Goal: Task Accomplishment & Management: Manage account settings

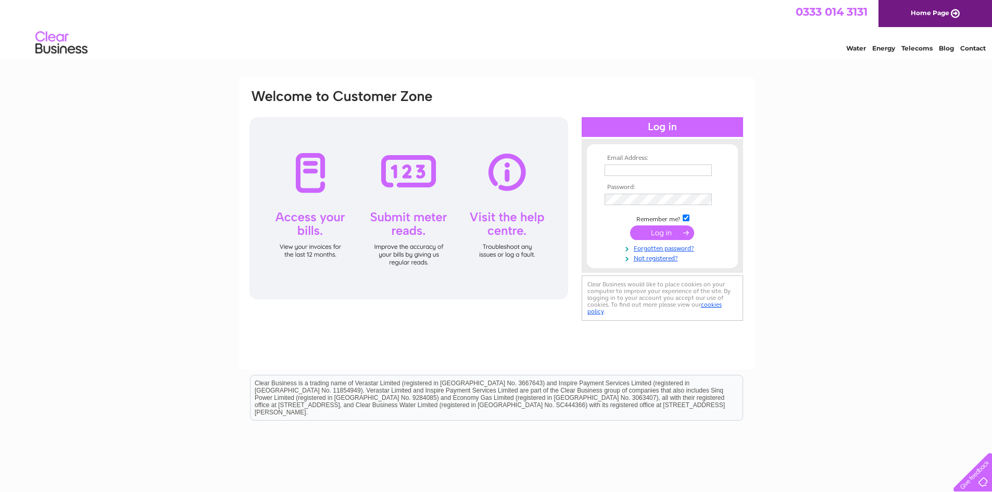
click at [301, 168] on div at bounding box center [408, 208] width 319 height 182
click at [325, 184] on div at bounding box center [408, 208] width 319 height 182
click at [614, 169] on input "text" at bounding box center [658, 170] width 107 height 11
click at [612, 172] on input "text" at bounding box center [659, 171] width 108 height 12
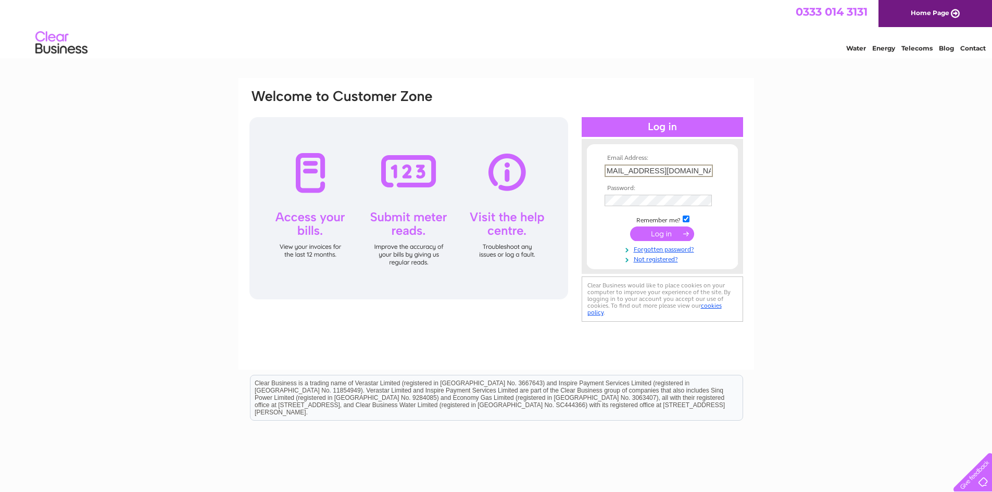
click at [628, 170] on input "lesjeffrety@planetshowrooms.net" at bounding box center [659, 171] width 108 height 12
type input "[EMAIL_ADDRESS][DOMAIN_NAME]"
click at [664, 249] on link "Forgotten password?" at bounding box center [664, 248] width 118 height 10
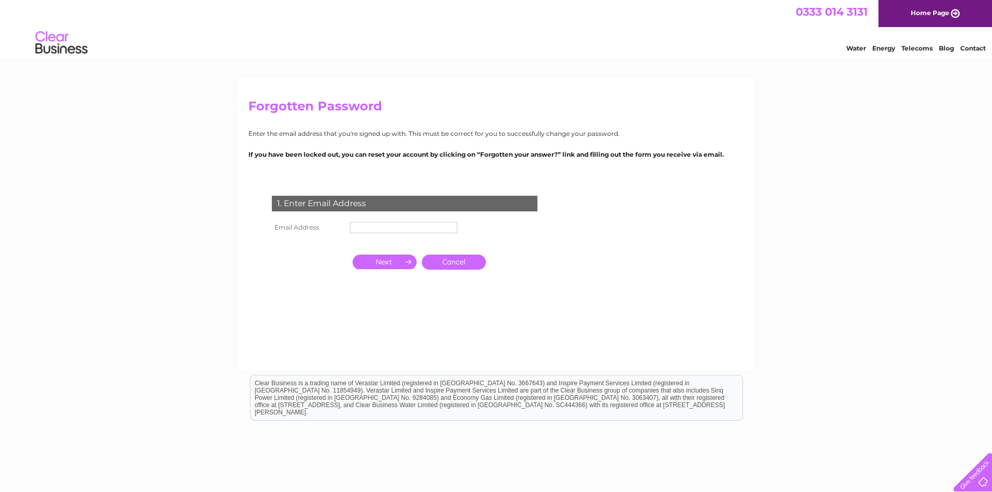
click at [362, 224] on input "text" at bounding box center [403, 227] width 107 height 11
type input "[EMAIL_ADDRESS][DOMAIN_NAME]"
click at [398, 263] on input "button" at bounding box center [385, 263] width 64 height 15
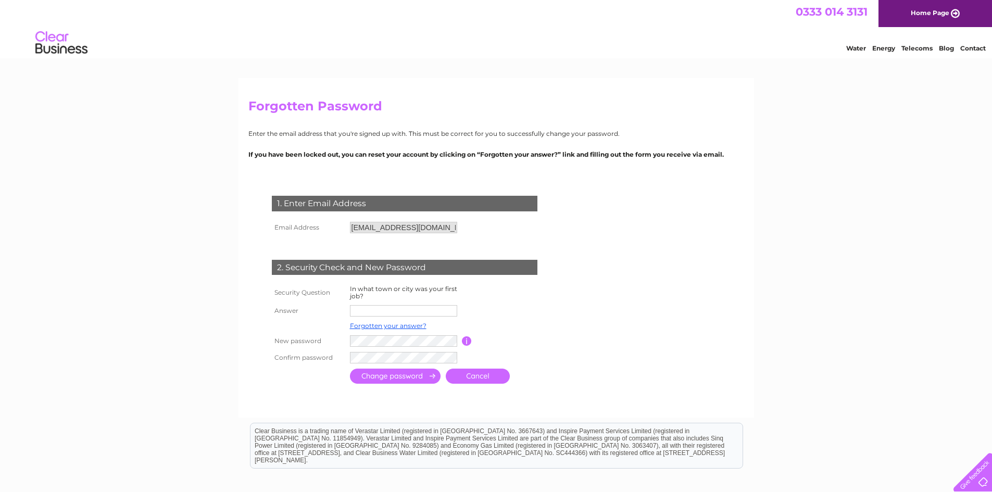
click at [358, 313] on input "text" at bounding box center [403, 310] width 107 height 11
type input "[GEOGRAPHIC_DATA]"
click at [399, 380] on input "submit" at bounding box center [395, 377] width 91 height 15
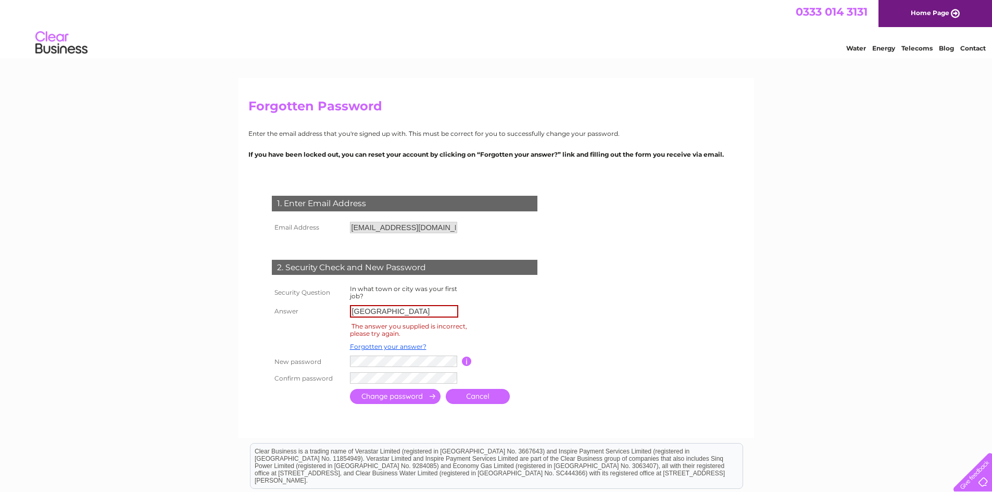
click at [373, 311] on input "[GEOGRAPHIC_DATA]" at bounding box center [404, 311] width 108 height 12
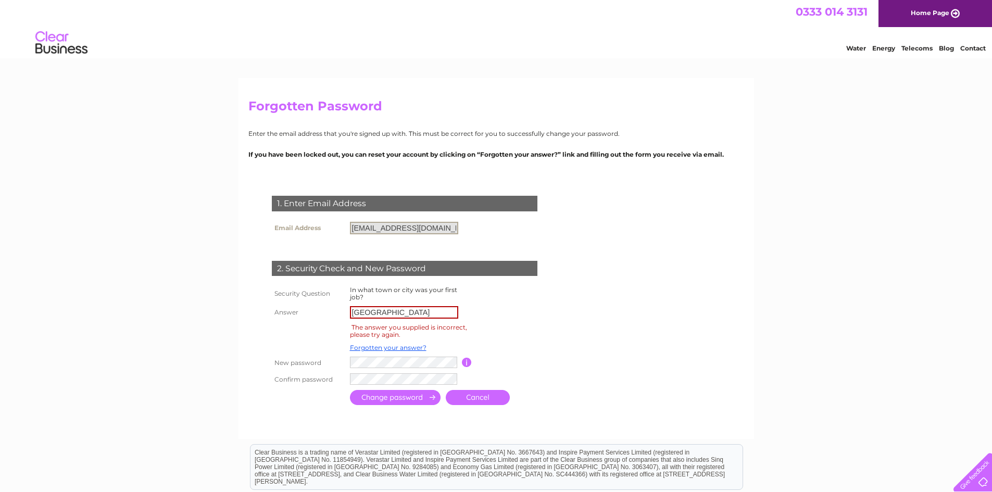
click at [456, 230] on input "[EMAIL_ADDRESS][DOMAIN_NAME]" at bounding box center [404, 228] width 108 height 12
click at [451, 225] on input "[EMAIL_ADDRESS][DOMAIN_NAME]" at bounding box center [404, 228] width 108 height 12
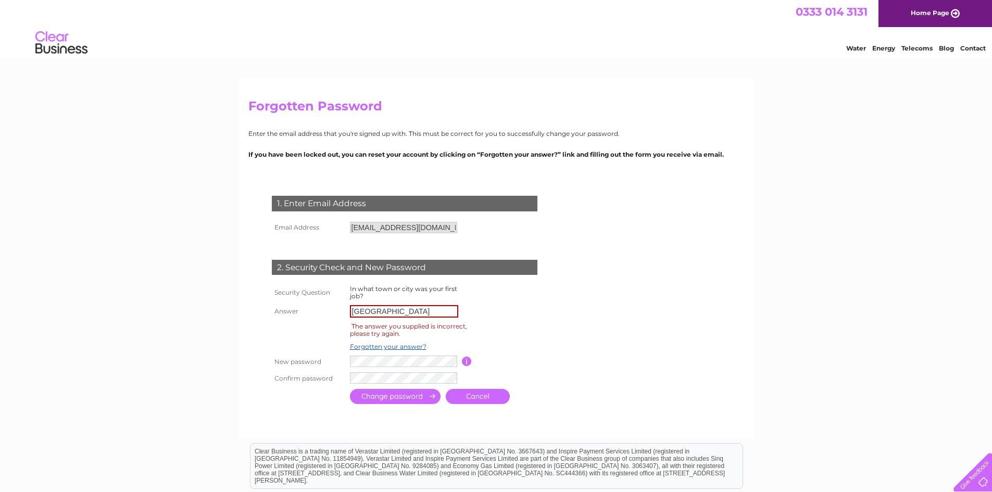
click at [470, 398] on link "Cancel" at bounding box center [478, 396] width 64 height 15
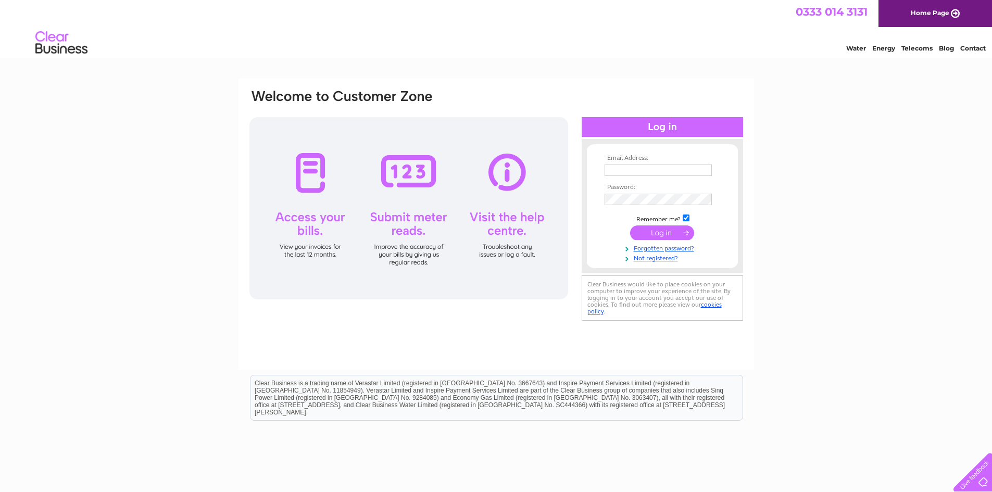
click at [837, 7] on span "0333 014 3131" at bounding box center [832, 11] width 72 height 13
